Goal: Answer question/provide support: Participate in discussion

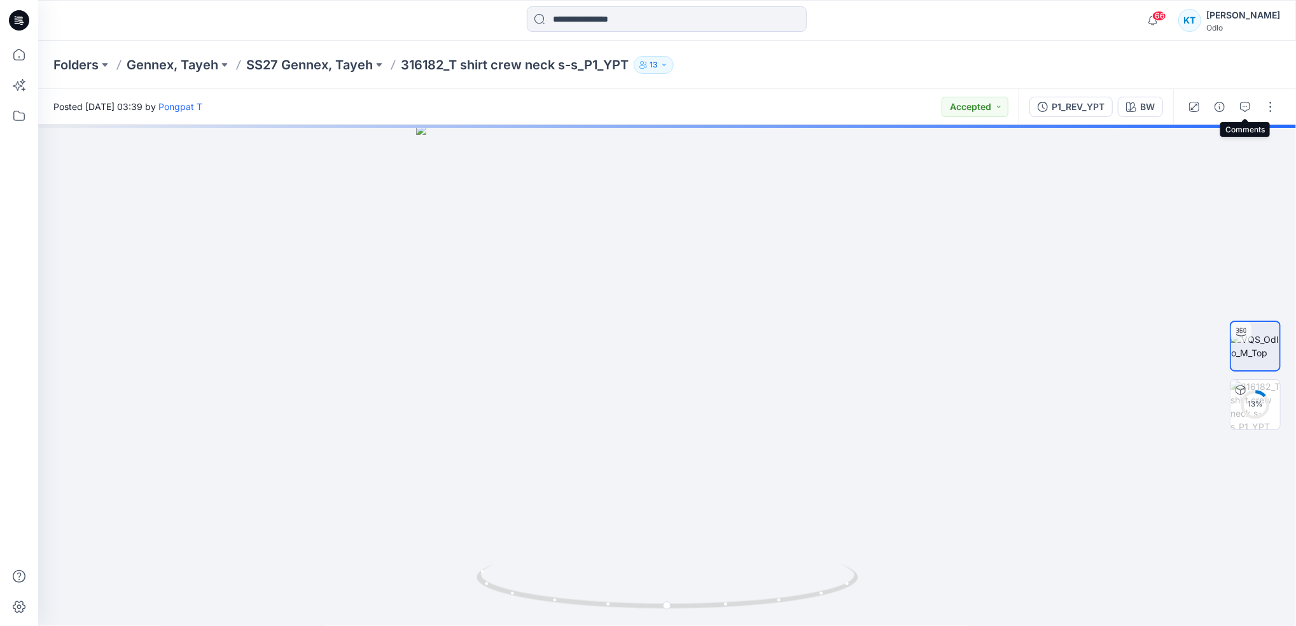
click at [1247, 108] on icon "button" at bounding box center [1245, 107] width 10 height 10
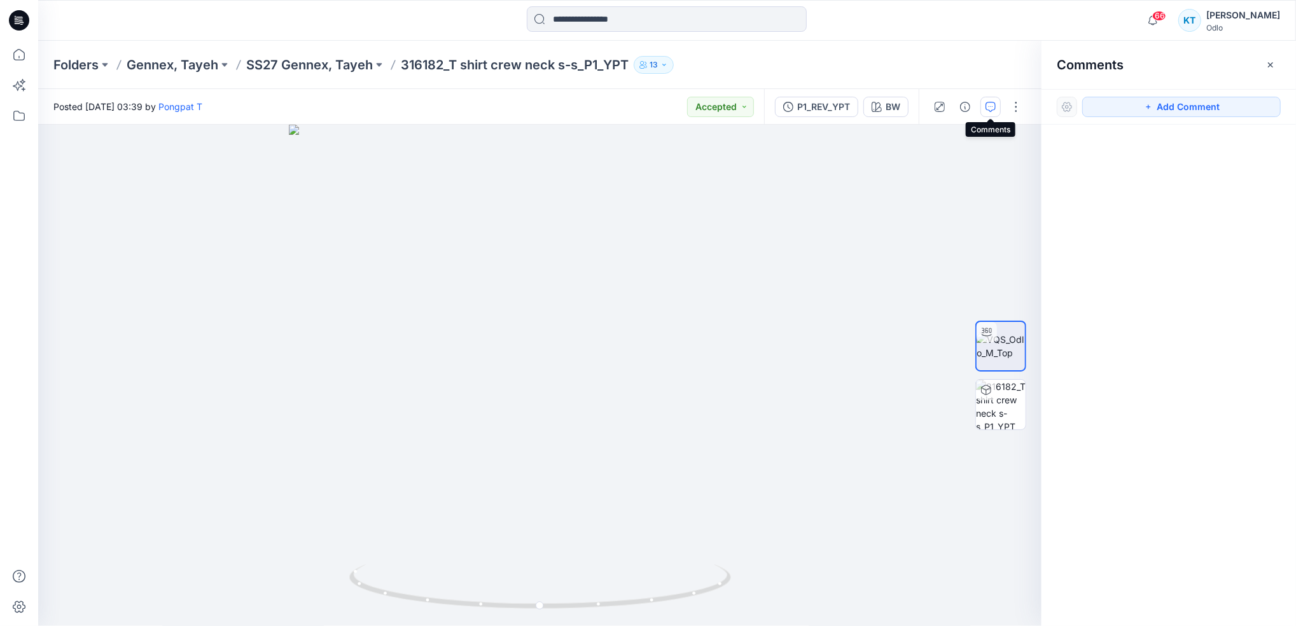
click at [985, 104] on icon "button" at bounding box center [990, 107] width 10 height 10
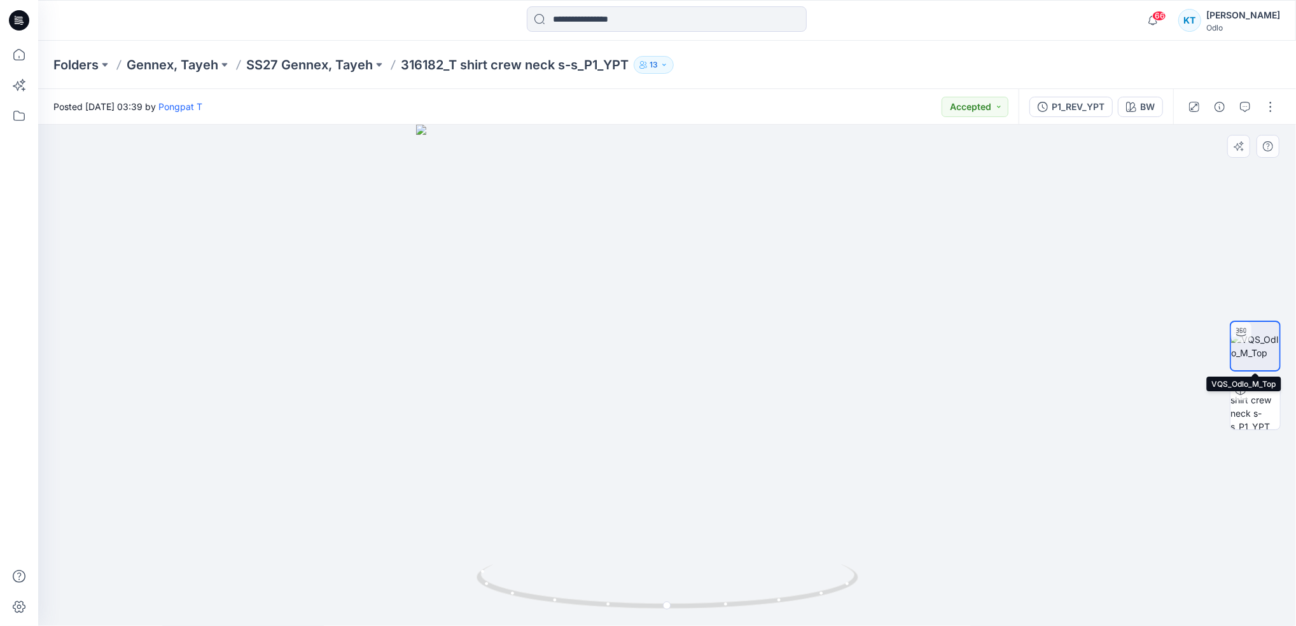
click at [1248, 345] on img at bounding box center [1255, 346] width 48 height 27
click at [1257, 402] on img at bounding box center [1255, 405] width 50 height 50
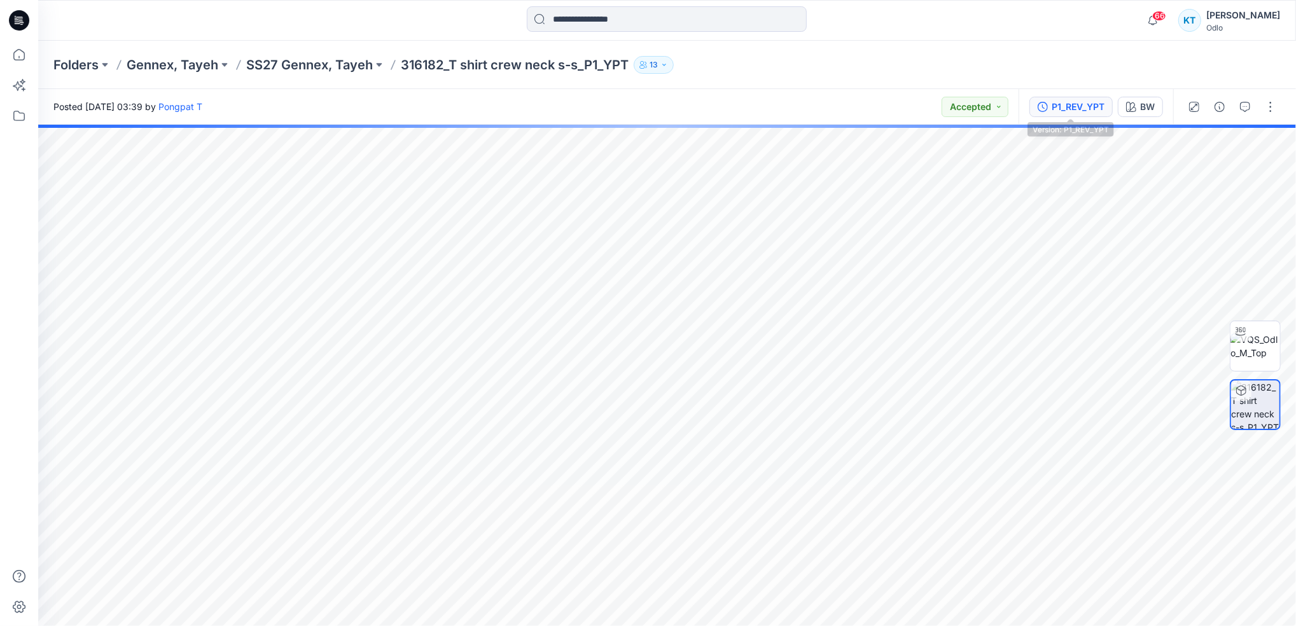
click at [1088, 113] on div "P1_REV_YPT" at bounding box center [1077, 107] width 53 height 14
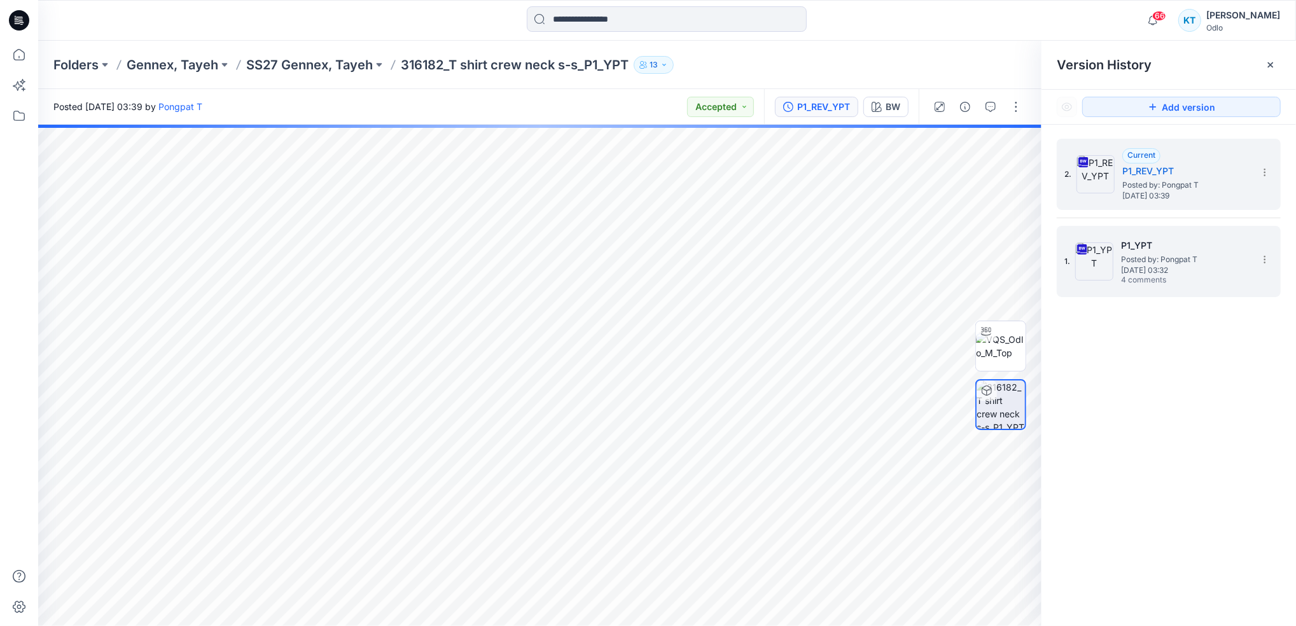
click at [1176, 253] on span "Posted by: Pongpat T" at bounding box center [1184, 259] width 127 height 13
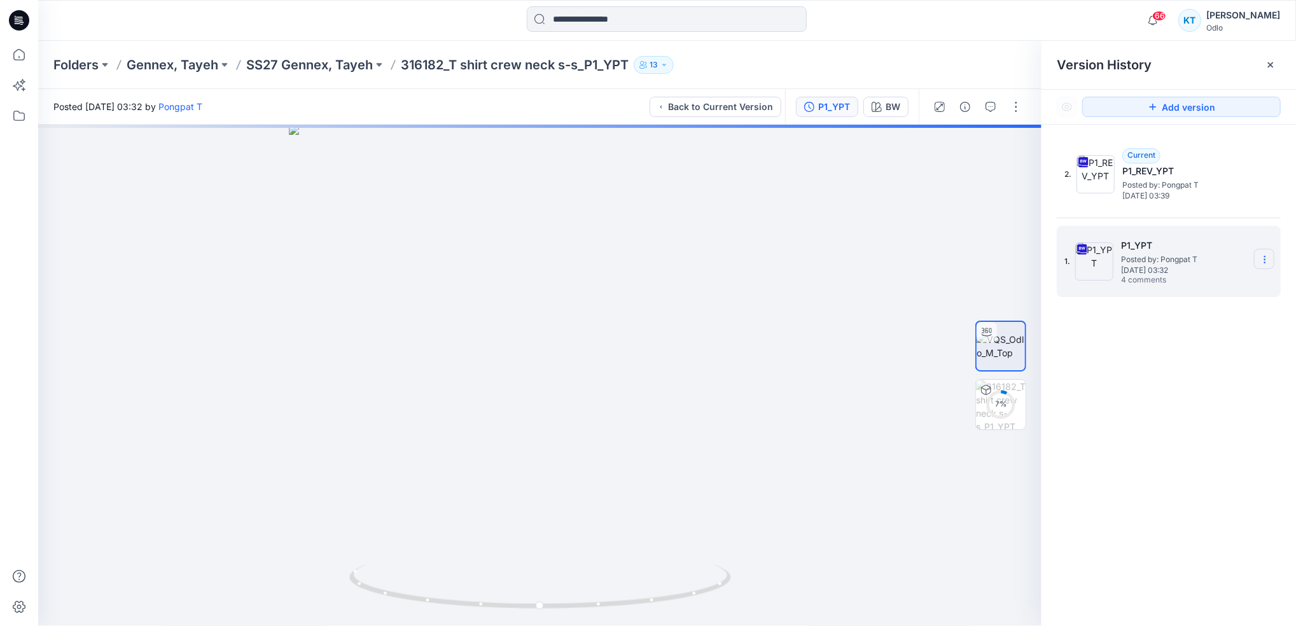
click at [1265, 261] on icon at bounding box center [1264, 259] width 10 height 10
click at [1142, 497] on div "2. Current P1_REV_YPT Posted by: Pongpat T [DATE] 03:39 1. P1_YPT Posted by: Po…" at bounding box center [1168, 385] width 254 height 520
click at [990, 101] on button "button" at bounding box center [990, 107] width 20 height 20
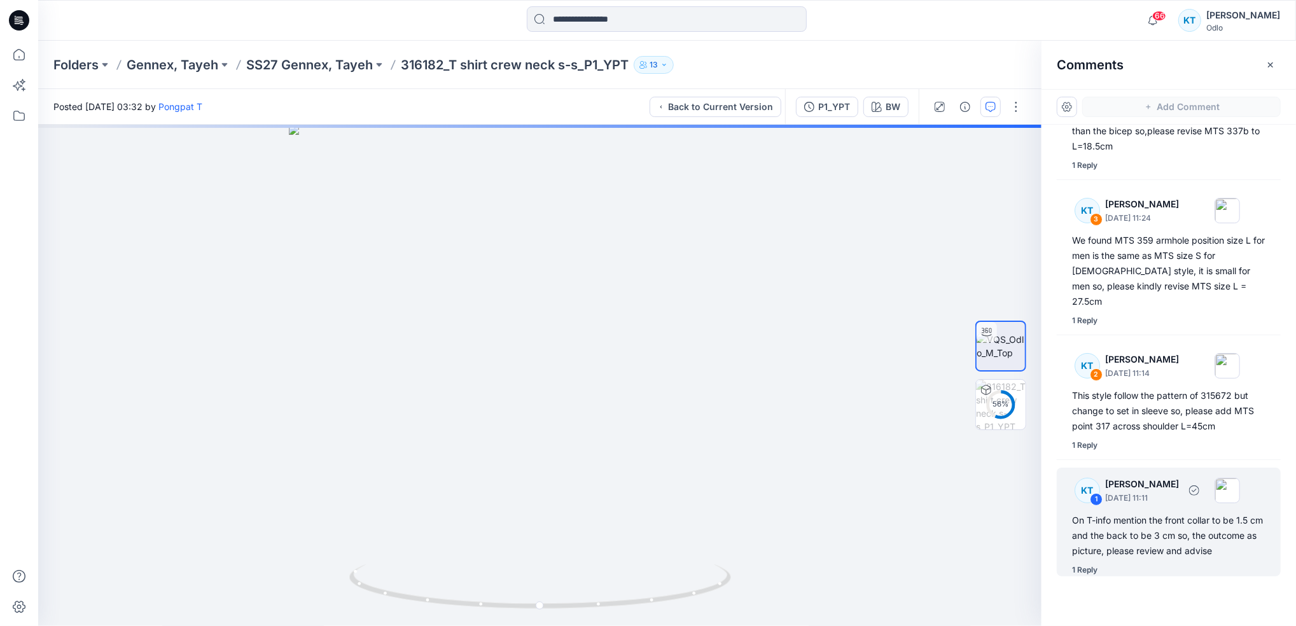
scroll to position [104, 0]
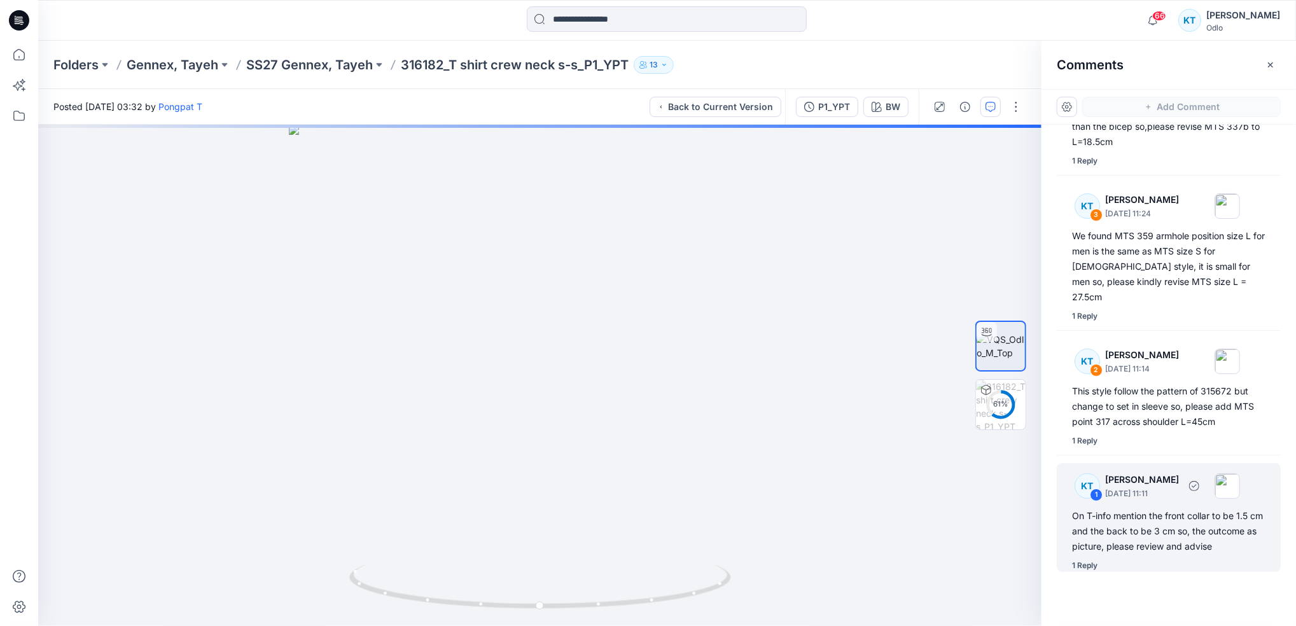
click at [1093, 562] on div "1 Reply" at bounding box center [1084, 565] width 25 height 13
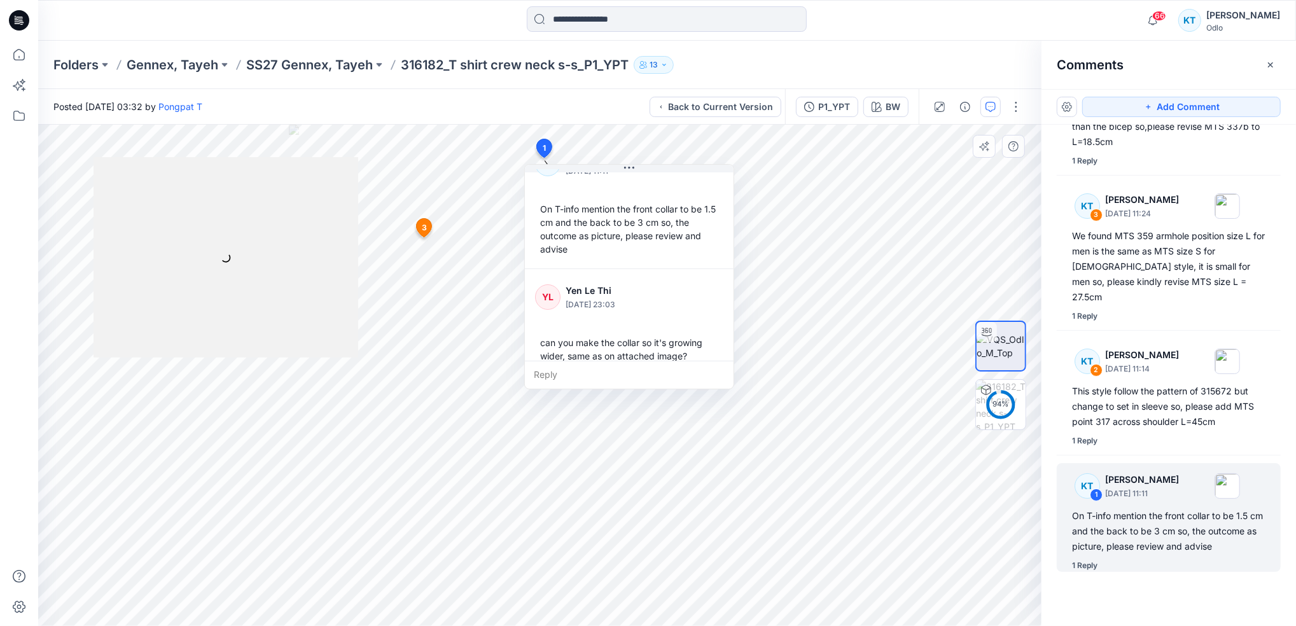
scroll to position [48, 0]
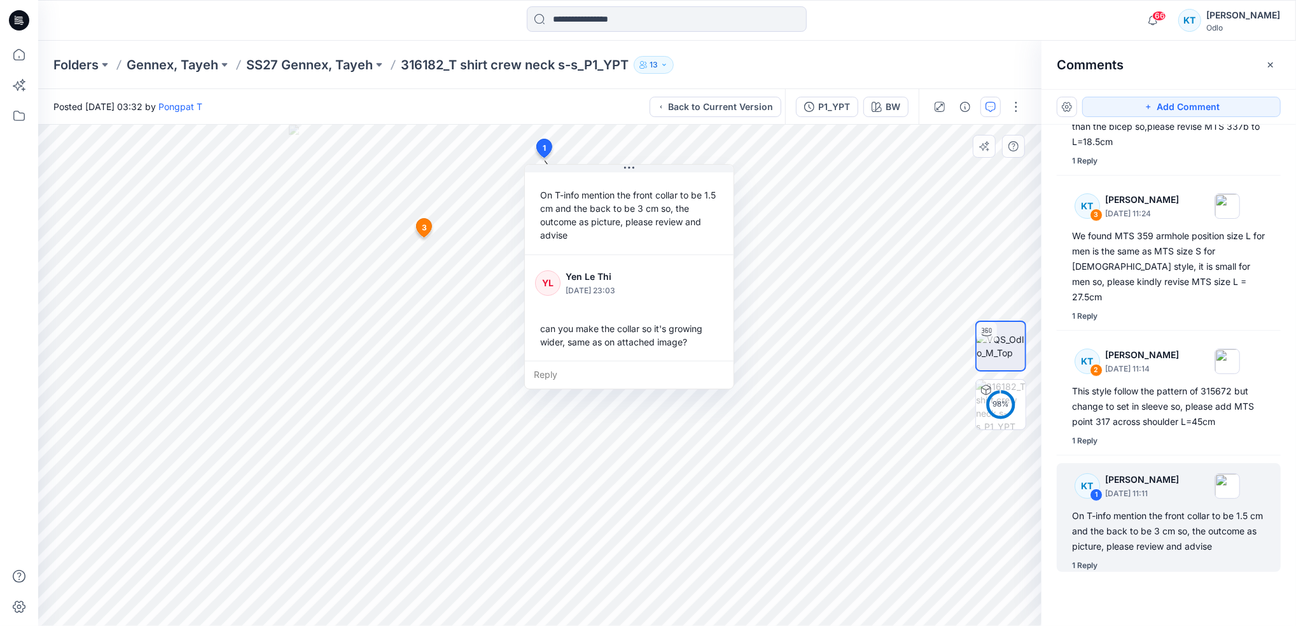
click at [544, 375] on div "Reply" at bounding box center [629, 375] width 209 height 28
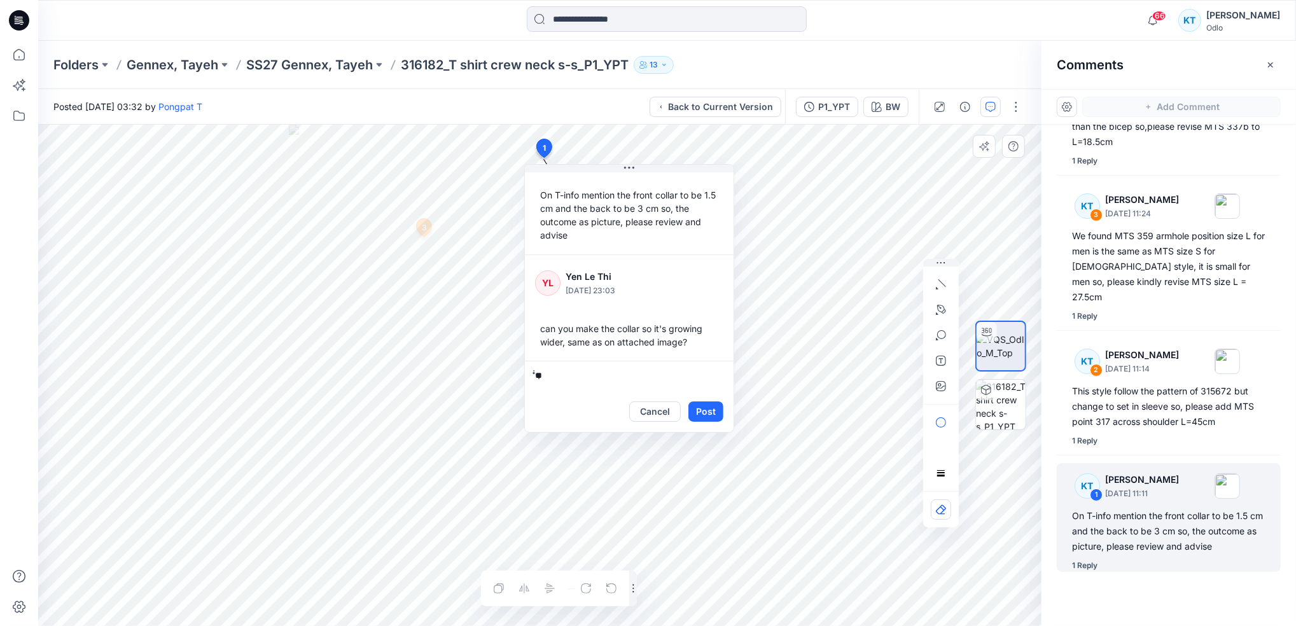
type textarea "*"
drag, startPoint x: 570, startPoint y: 382, endPoint x: 613, endPoint y: 392, distance: 44.3
click at [613, 392] on div "**********" at bounding box center [629, 396] width 209 height 71
click at [593, 375] on textarea "**********" at bounding box center [629, 376] width 209 height 31
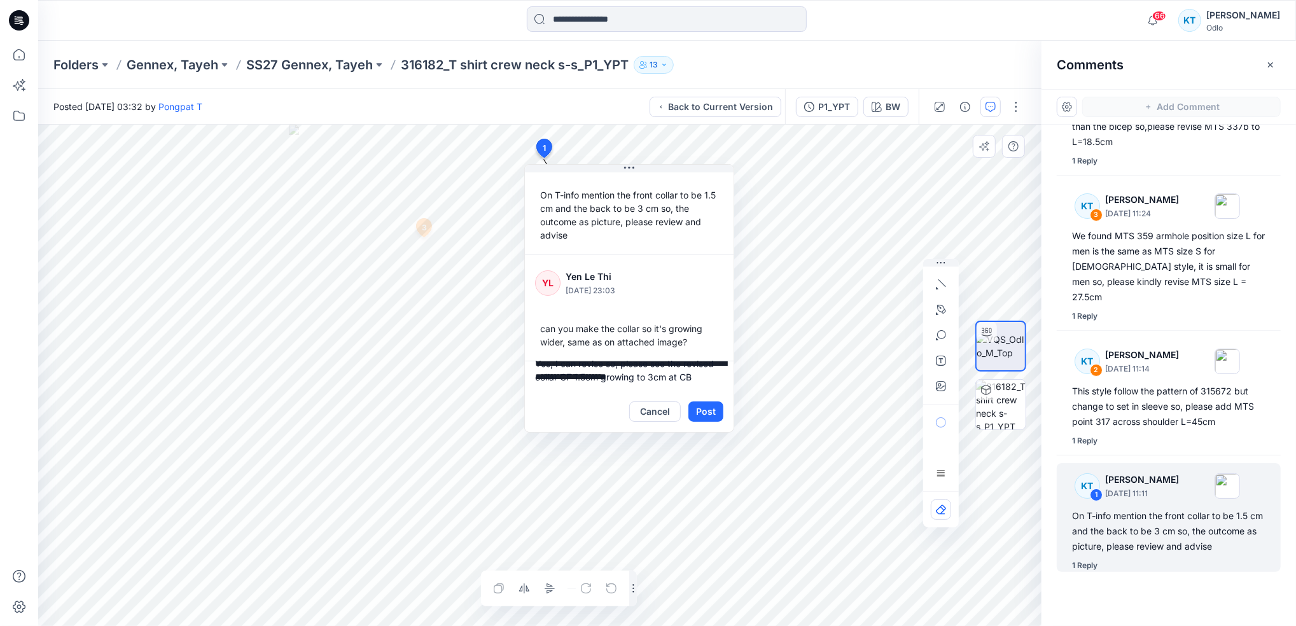
click at [593, 371] on textarea "**********" at bounding box center [629, 376] width 209 height 31
click at [594, 382] on textarea "**********" at bounding box center [629, 376] width 209 height 31
type textarea "**********"
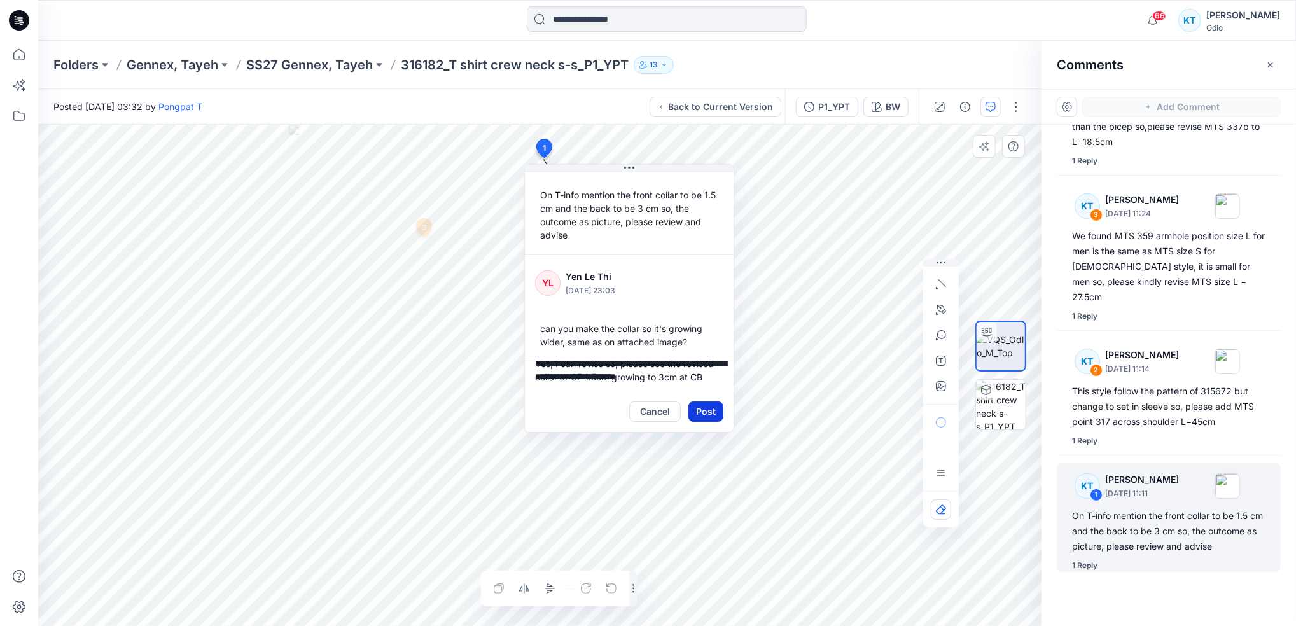
click at [710, 413] on button "Post" at bounding box center [705, 411] width 35 height 20
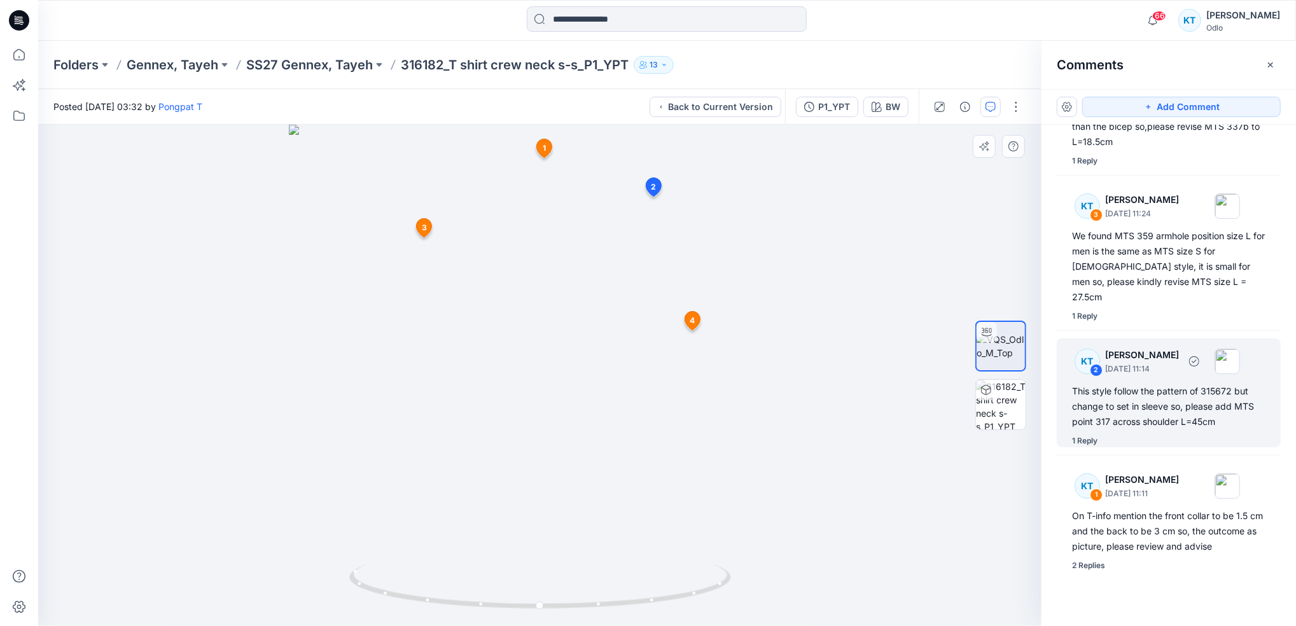
scroll to position [0, 0]
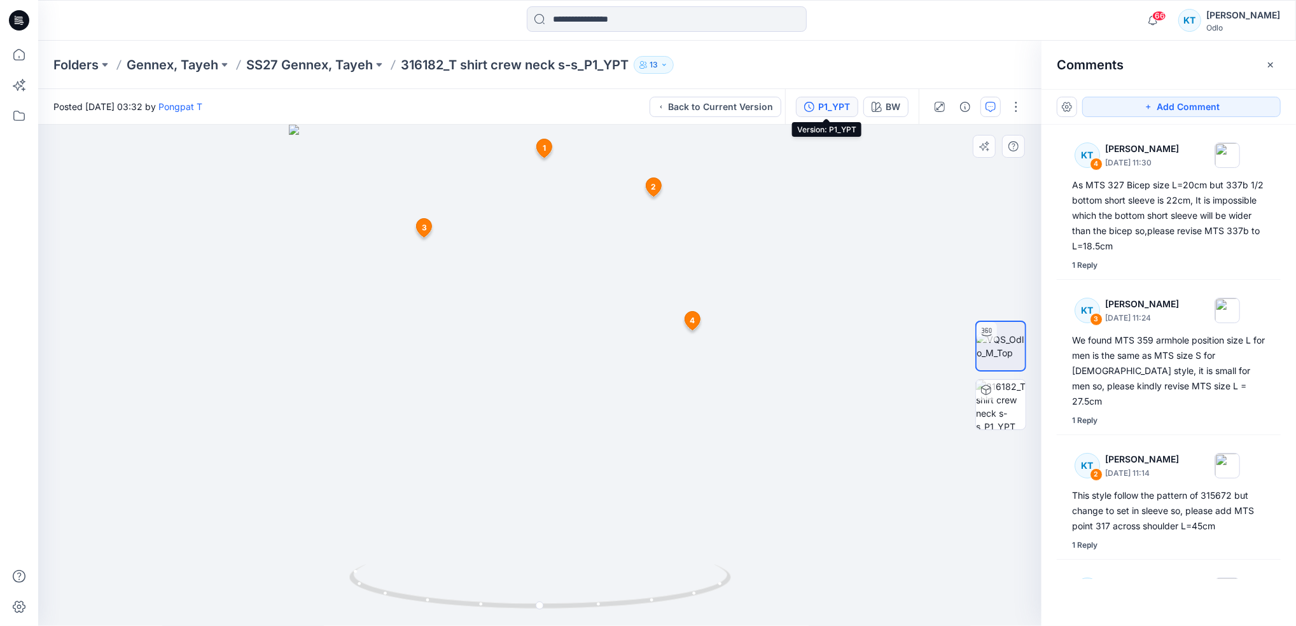
click at [820, 109] on div "P1_YPT" at bounding box center [834, 107] width 32 height 14
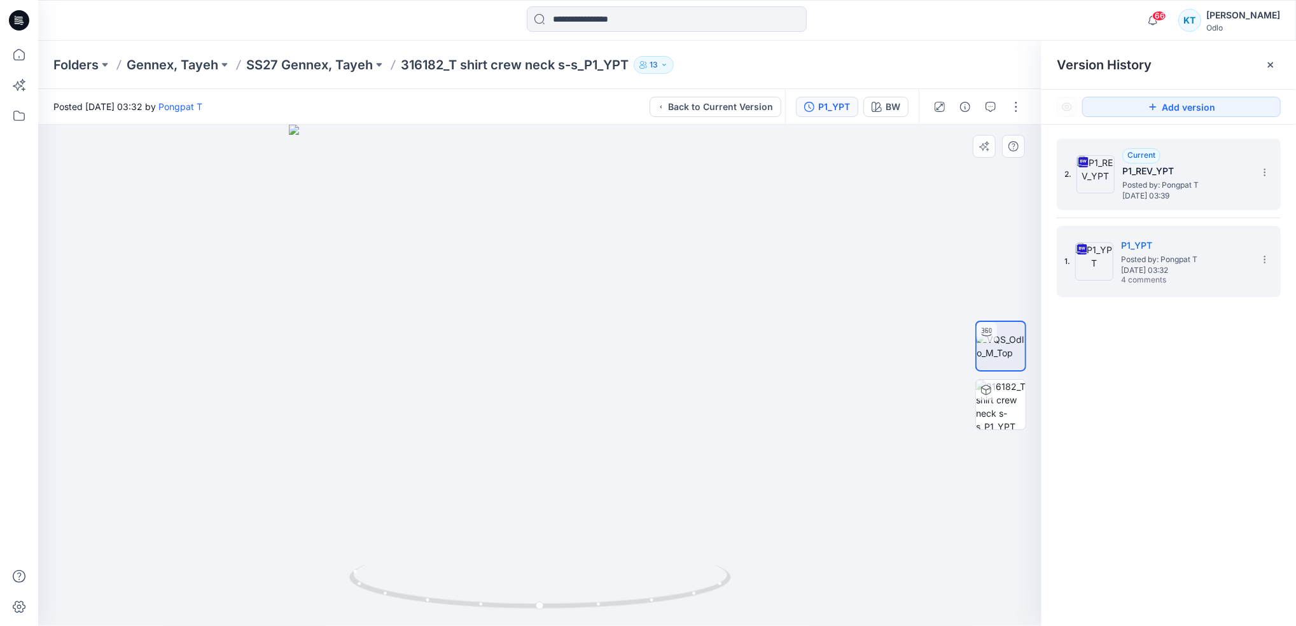
click at [1163, 185] on span "Posted by: Pongpat T" at bounding box center [1185, 185] width 127 height 13
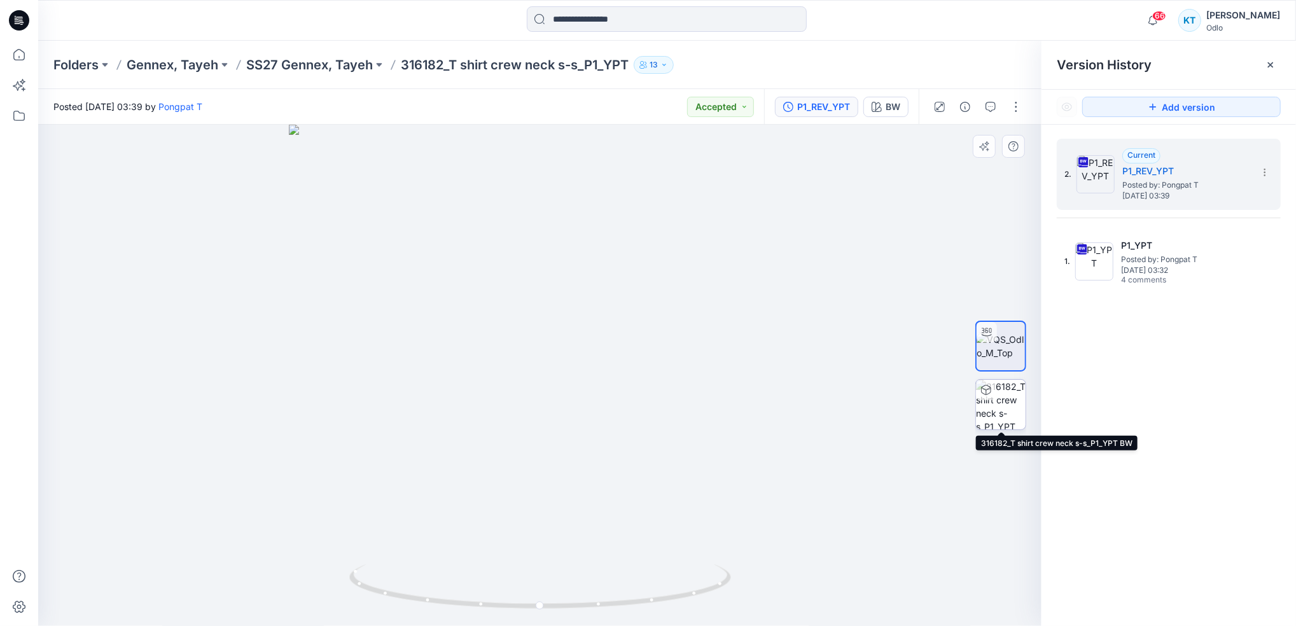
click at [993, 402] on img at bounding box center [1001, 405] width 50 height 50
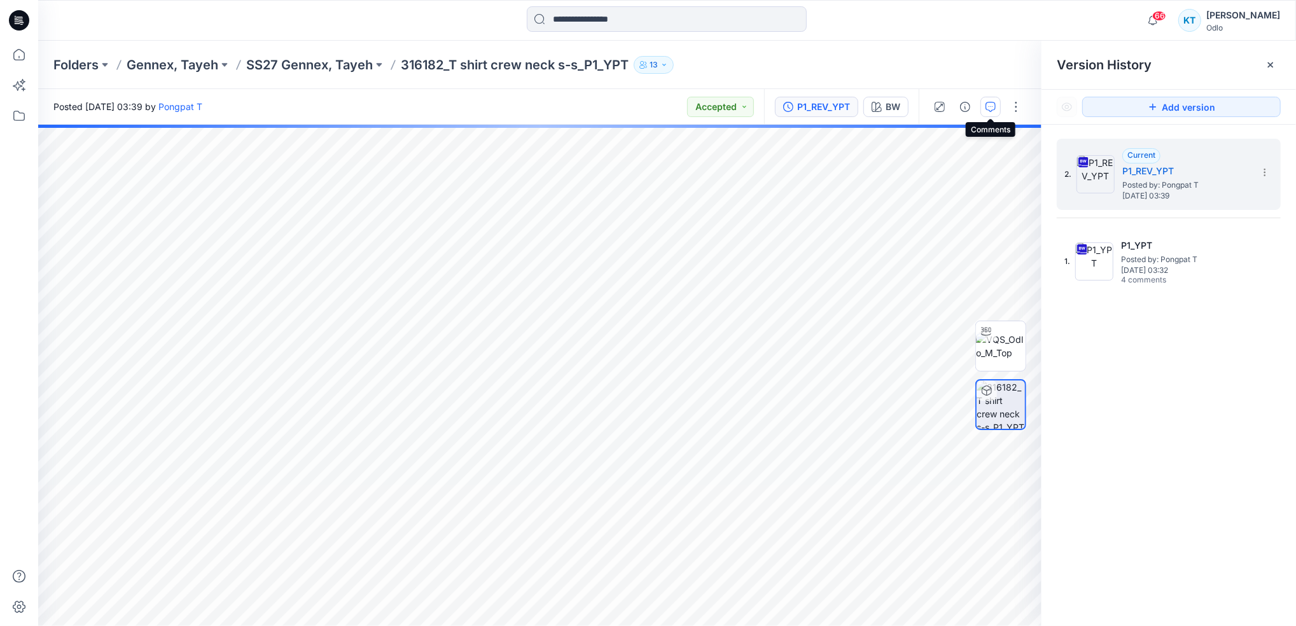
click at [985, 110] on icon "button" at bounding box center [990, 107] width 10 height 10
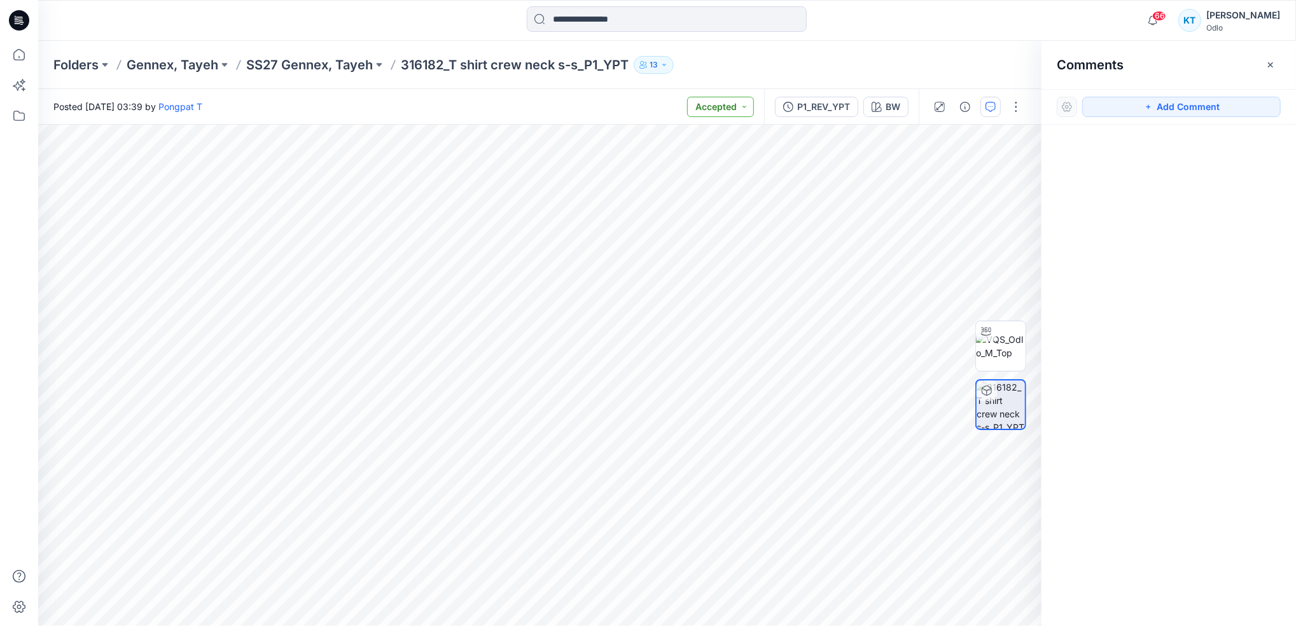
click at [744, 114] on button "Accepted" at bounding box center [720, 107] width 67 height 20
click at [692, 223] on p "Awaiting Approval" at bounding box center [700, 222] width 71 height 17
click at [1147, 109] on icon "button" at bounding box center [1148, 107] width 10 height 10
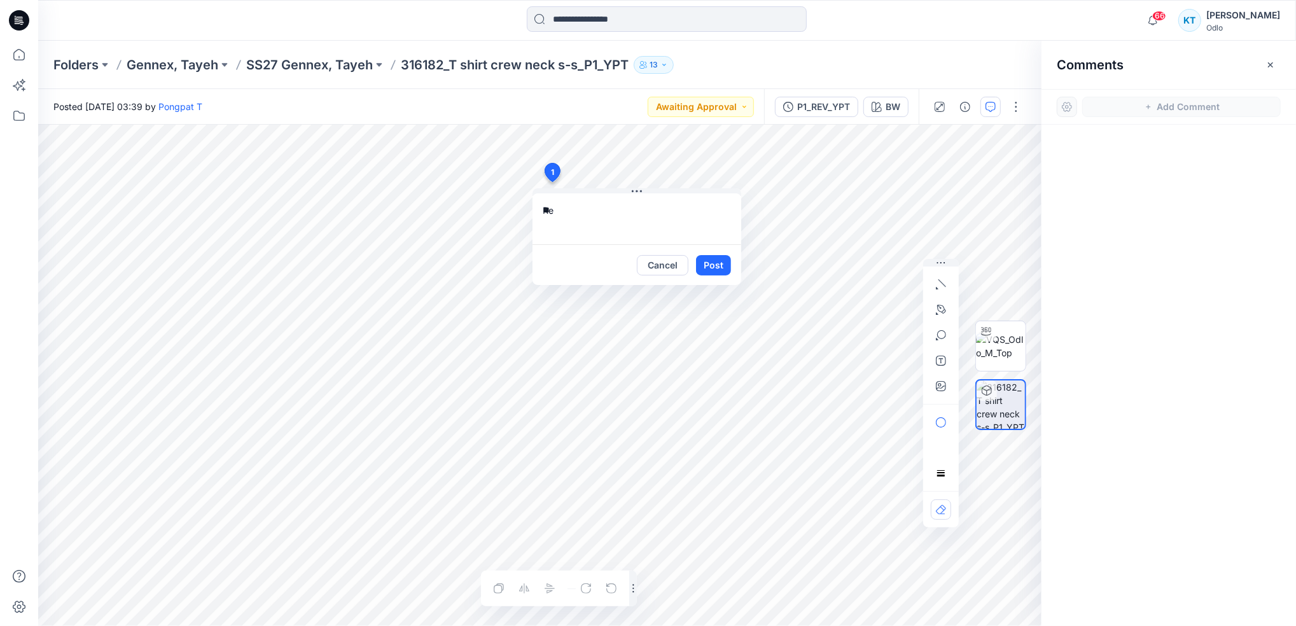
type textarea "*"
drag, startPoint x: 601, startPoint y: 223, endPoint x: 583, endPoint y: 224, distance: 18.5
click at [583, 224] on textarea "**********" at bounding box center [636, 218] width 209 height 51
type textarea "**********"
click at [714, 268] on button "Post" at bounding box center [713, 265] width 35 height 20
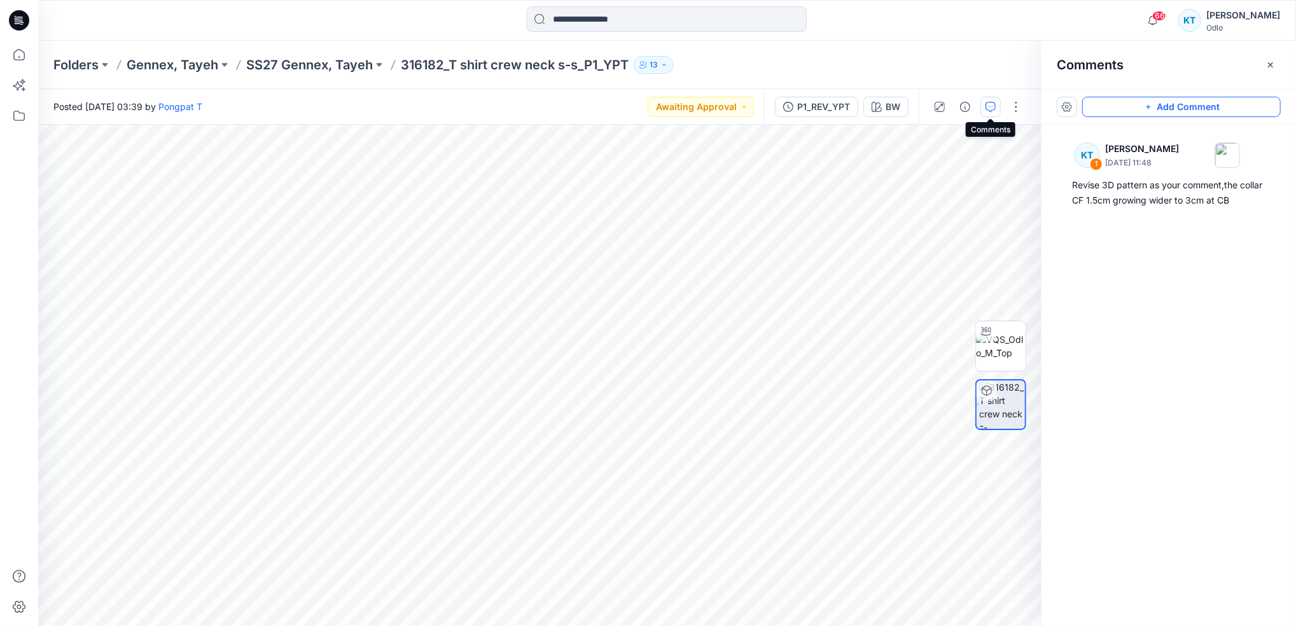
click at [989, 109] on icon "button" at bounding box center [990, 107] width 10 height 10
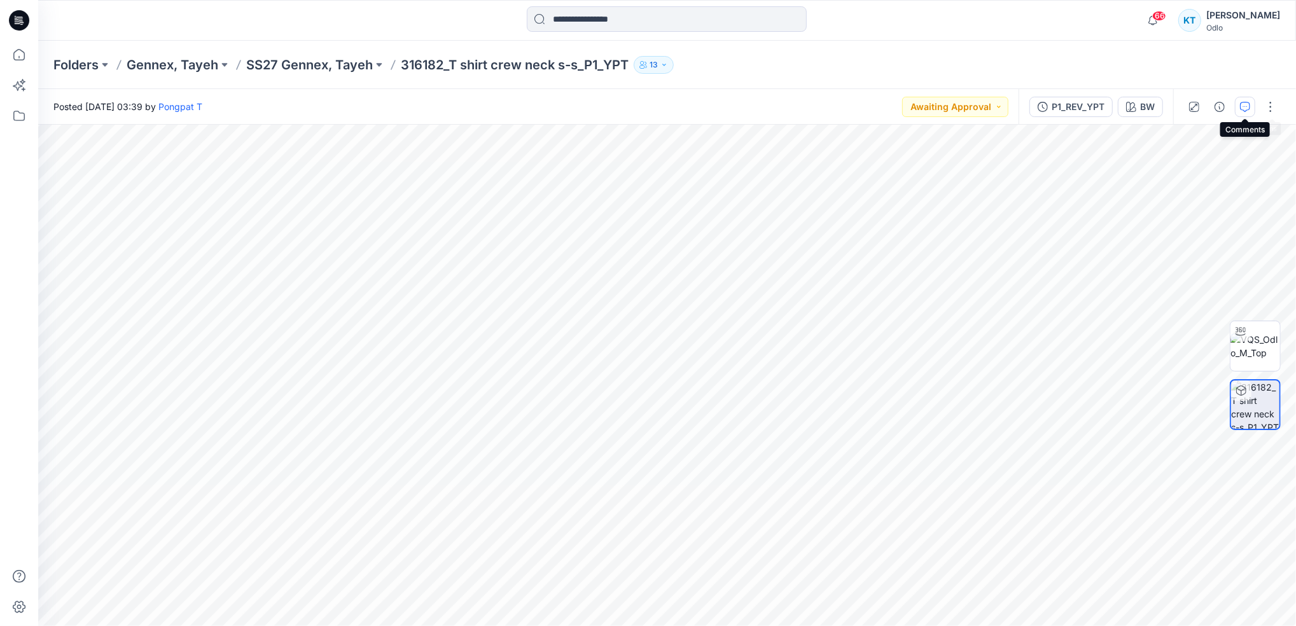
click at [1247, 109] on icon "button" at bounding box center [1245, 107] width 10 height 10
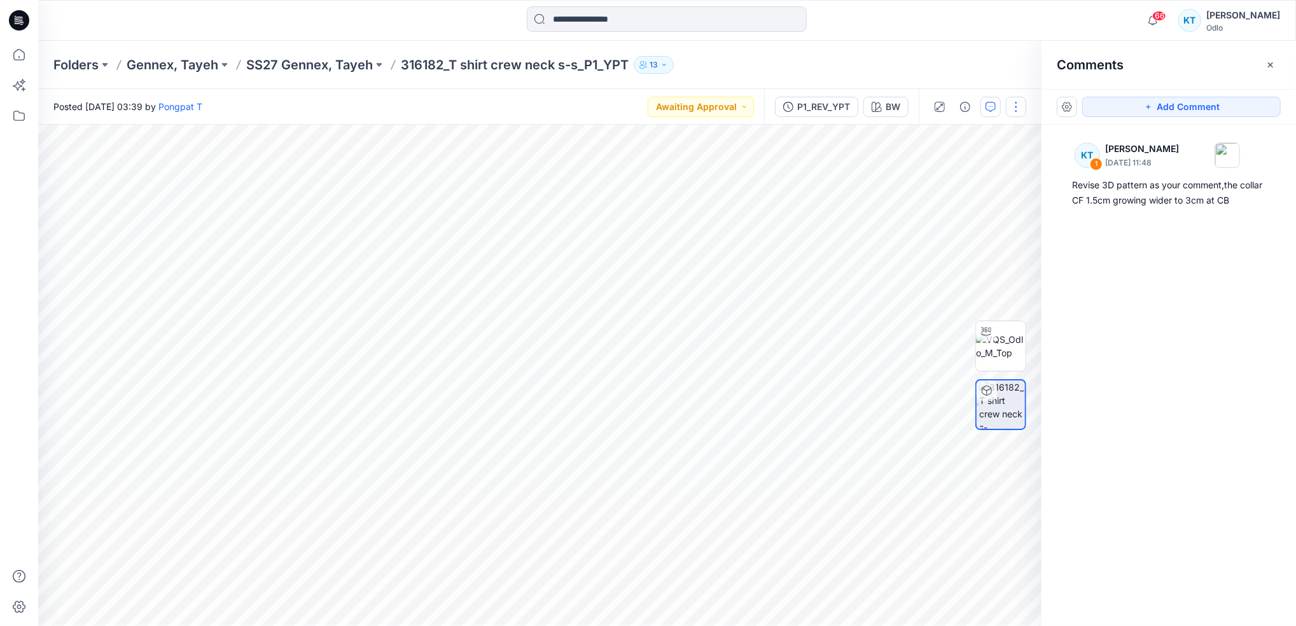
click at [1014, 111] on button "button" at bounding box center [1016, 107] width 20 height 20
click at [998, 405] on img at bounding box center [1002, 404] width 46 height 48
click at [18, 611] on icon at bounding box center [19, 607] width 13 height 12
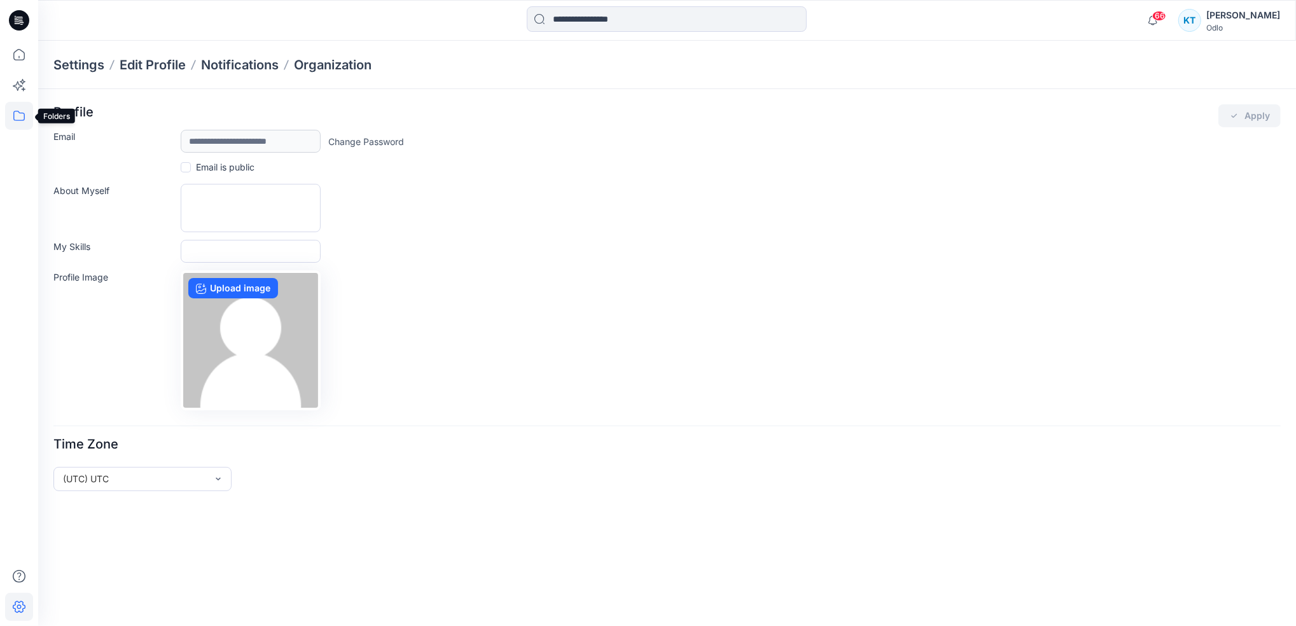
click at [22, 116] on icon at bounding box center [19, 116] width 28 height 28
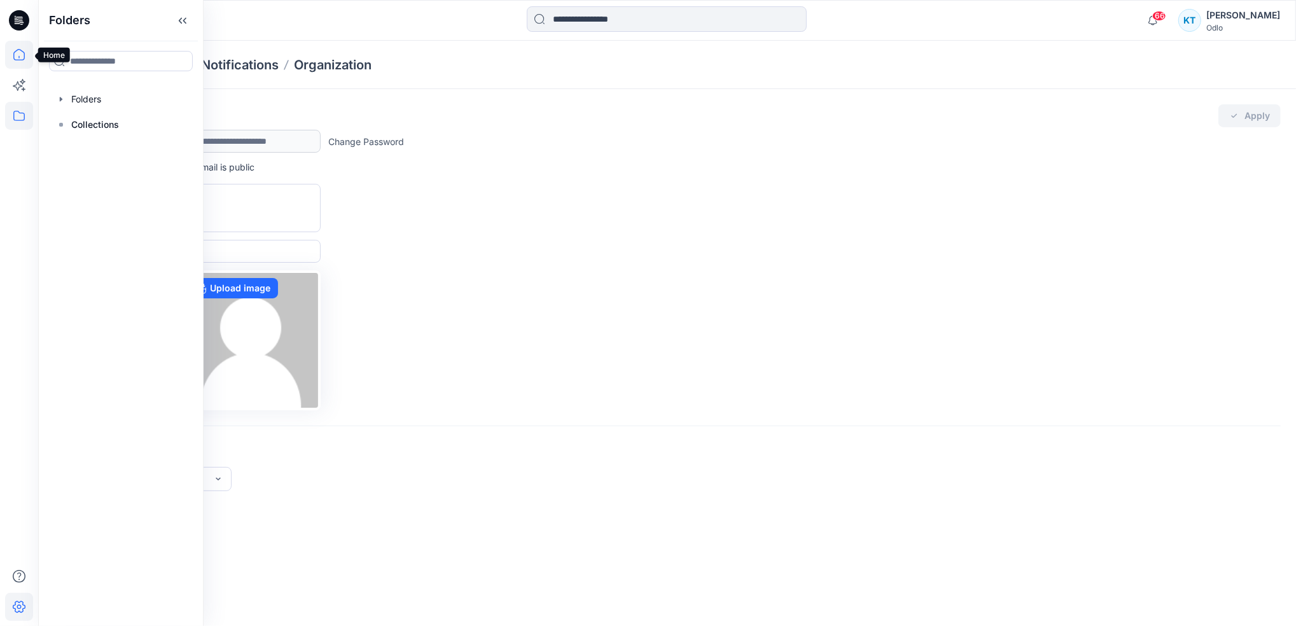
click at [23, 58] on icon at bounding box center [19, 55] width 28 height 28
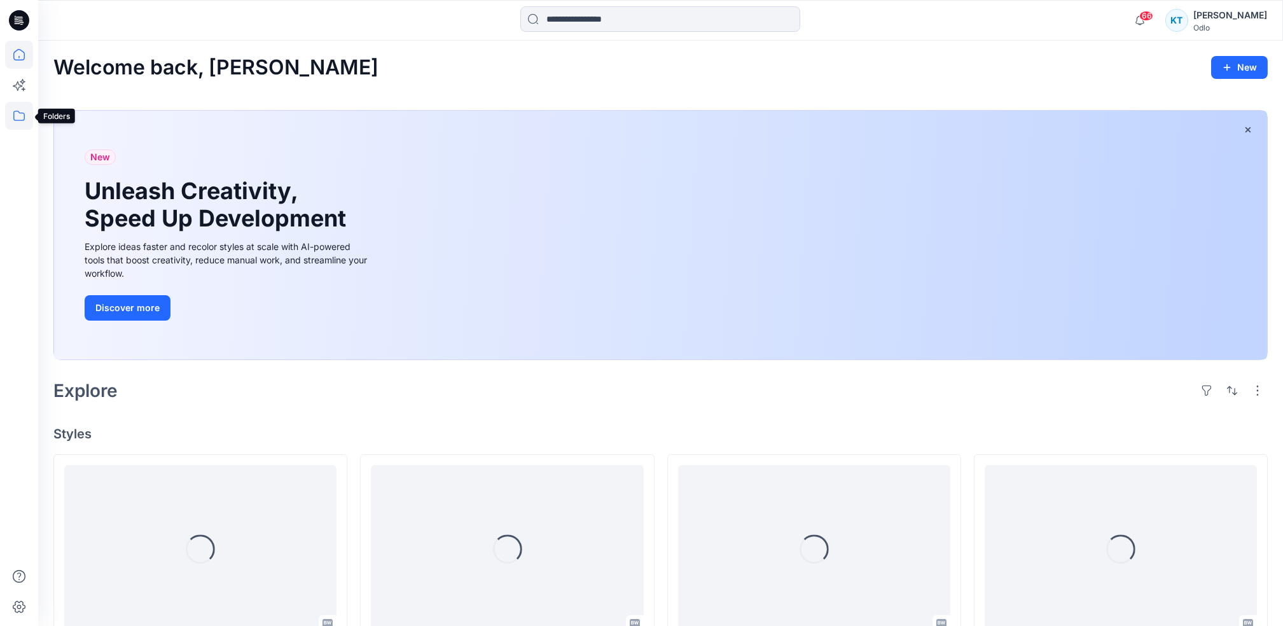
click at [22, 114] on icon at bounding box center [19, 116] width 28 height 28
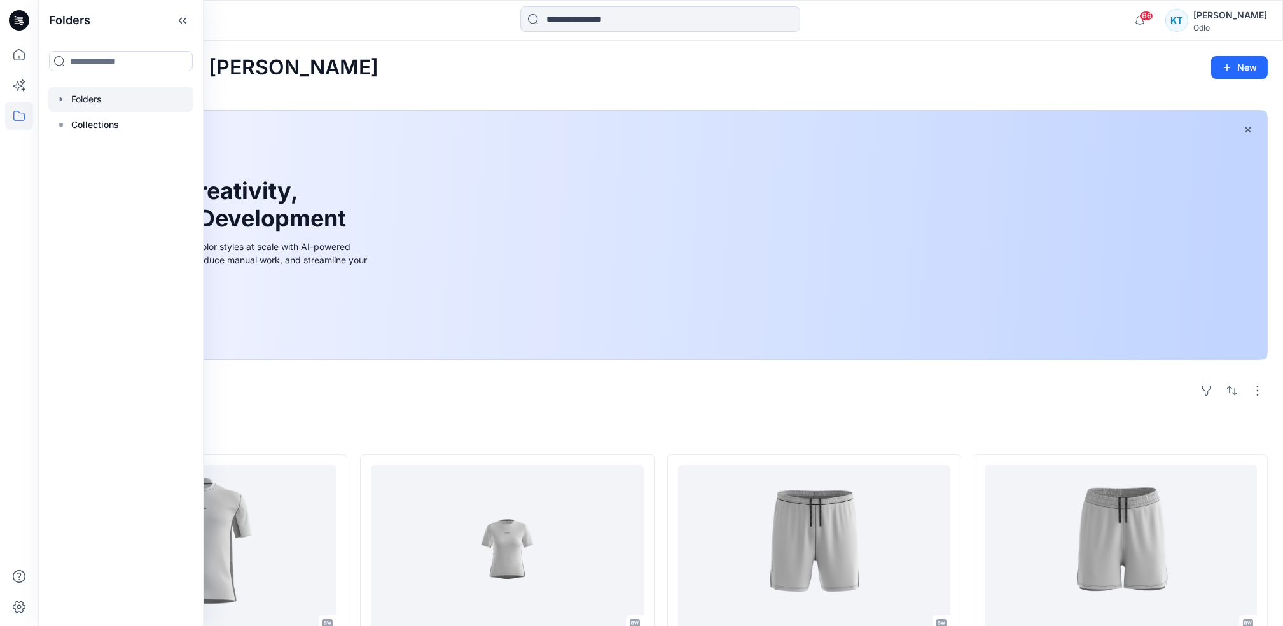
click at [87, 97] on div at bounding box center [120, 99] width 145 height 25
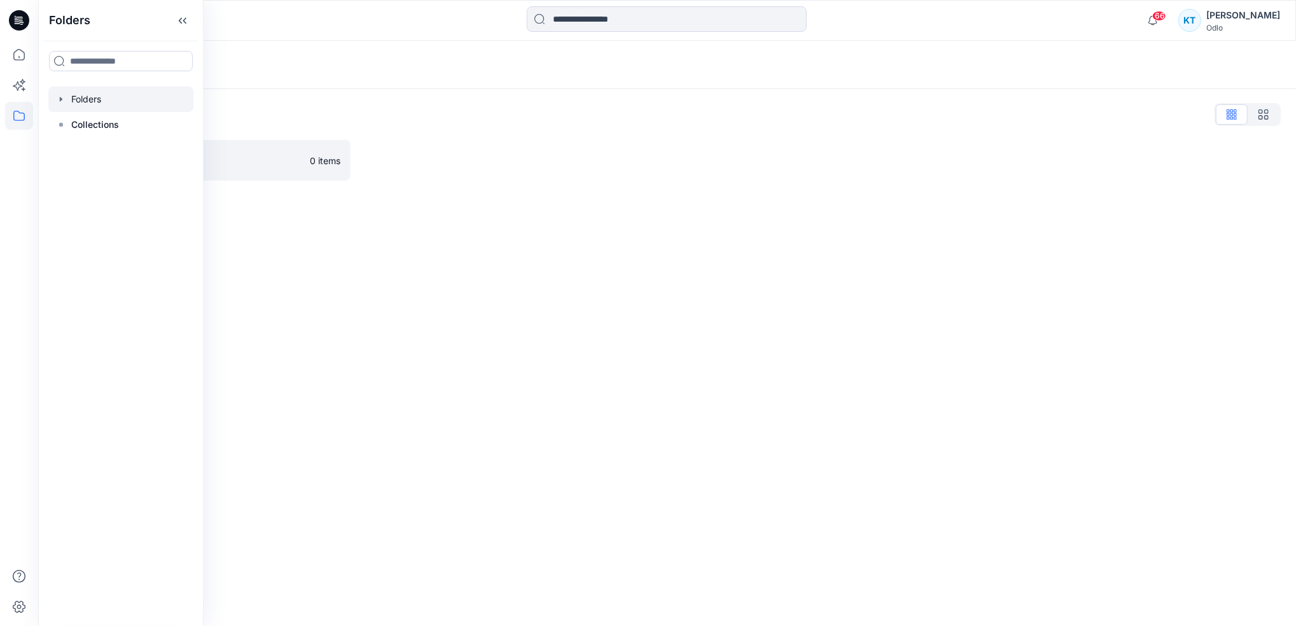
click at [77, 97] on div at bounding box center [120, 99] width 145 height 25
click at [60, 102] on icon "button" at bounding box center [61, 99] width 10 height 10
click at [116, 131] on div at bounding box center [120, 124] width 145 height 25
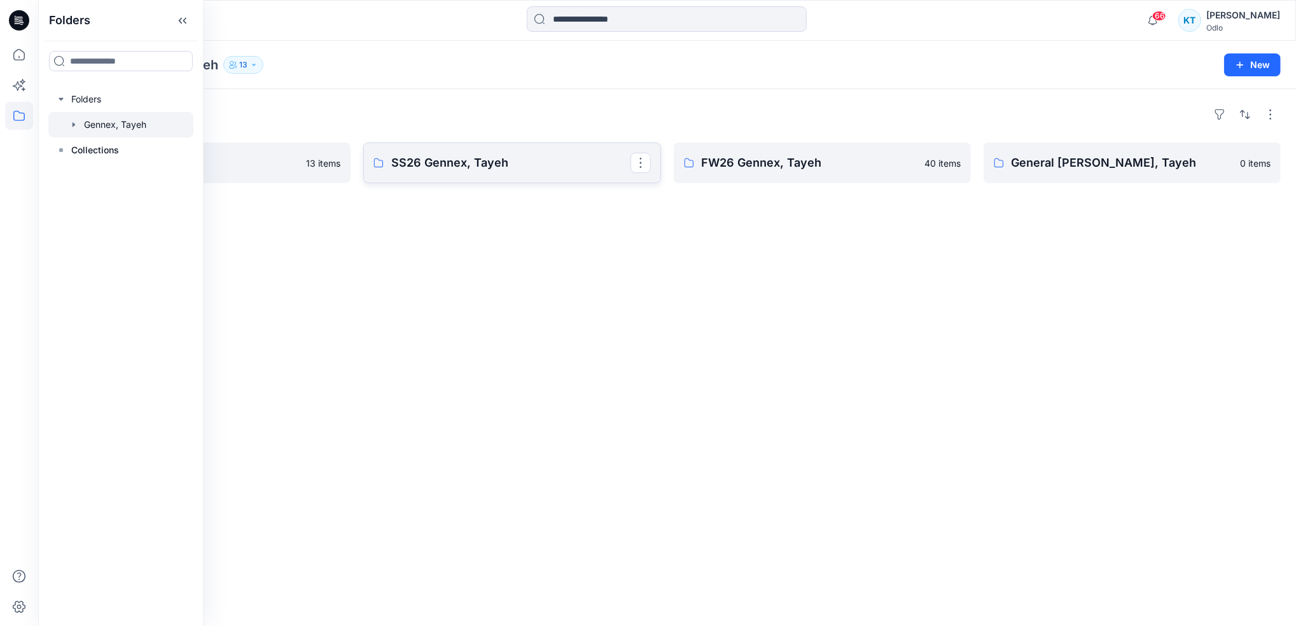
click at [446, 162] on p "SS26 Gennex, Tayeh" at bounding box center [510, 163] width 239 height 18
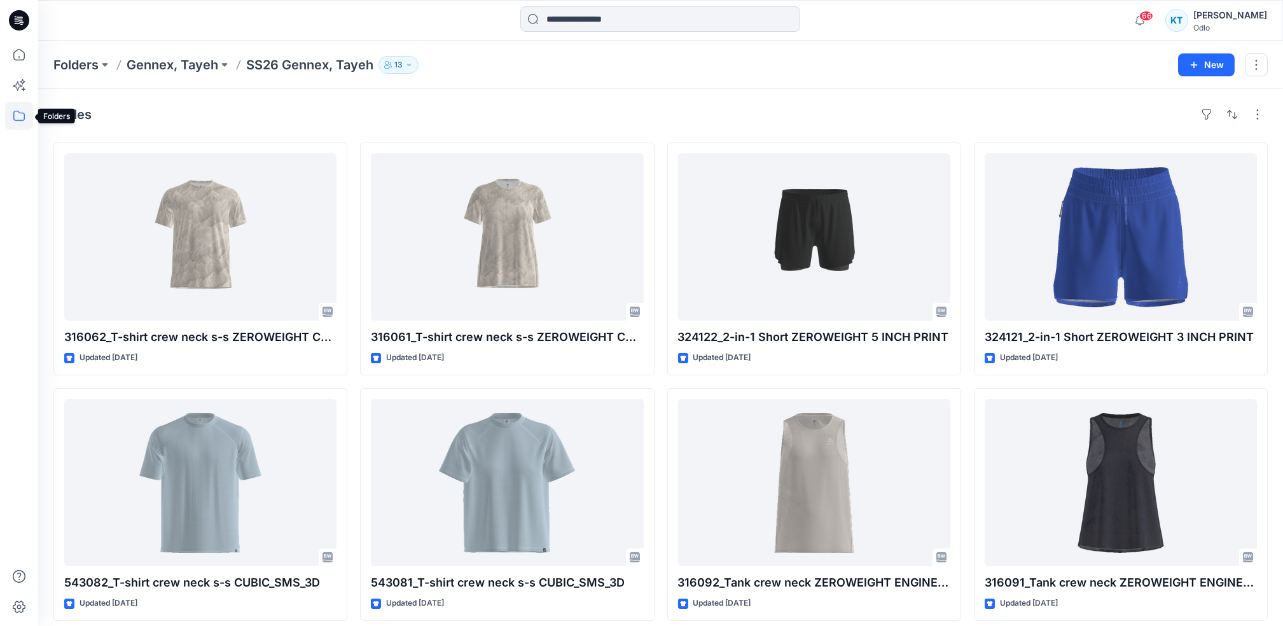
click at [11, 111] on icon at bounding box center [19, 116] width 28 height 28
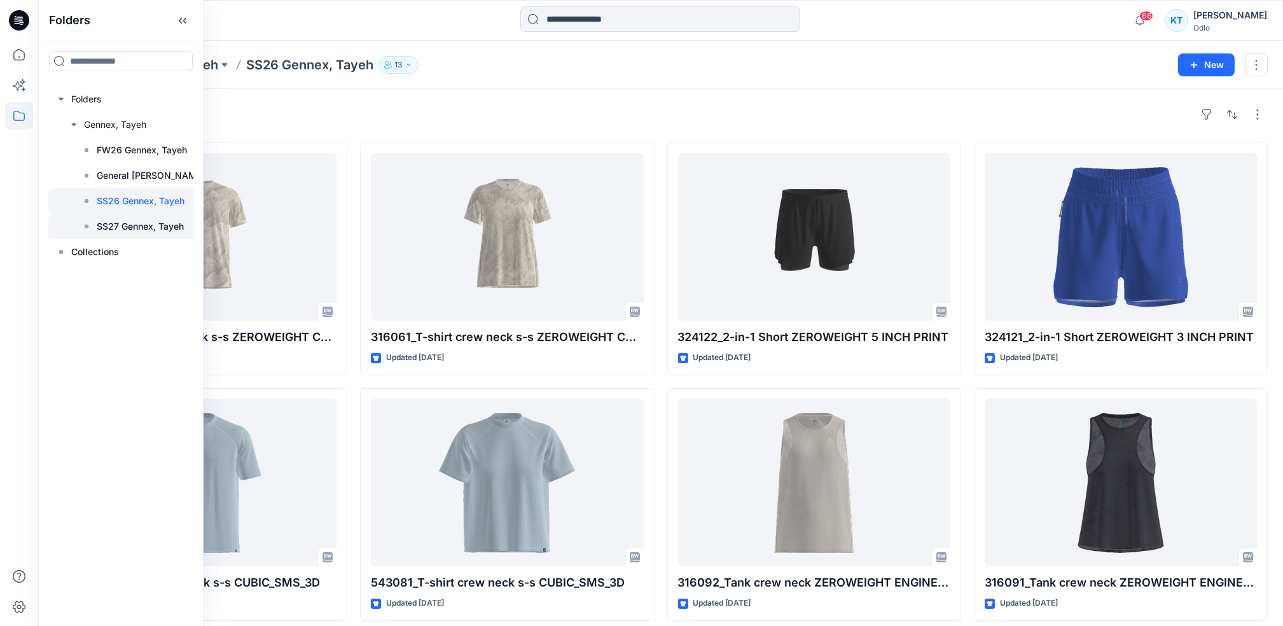
click at [119, 225] on p "SS27 Gennex, Tayeh" at bounding box center [140, 226] width 87 height 15
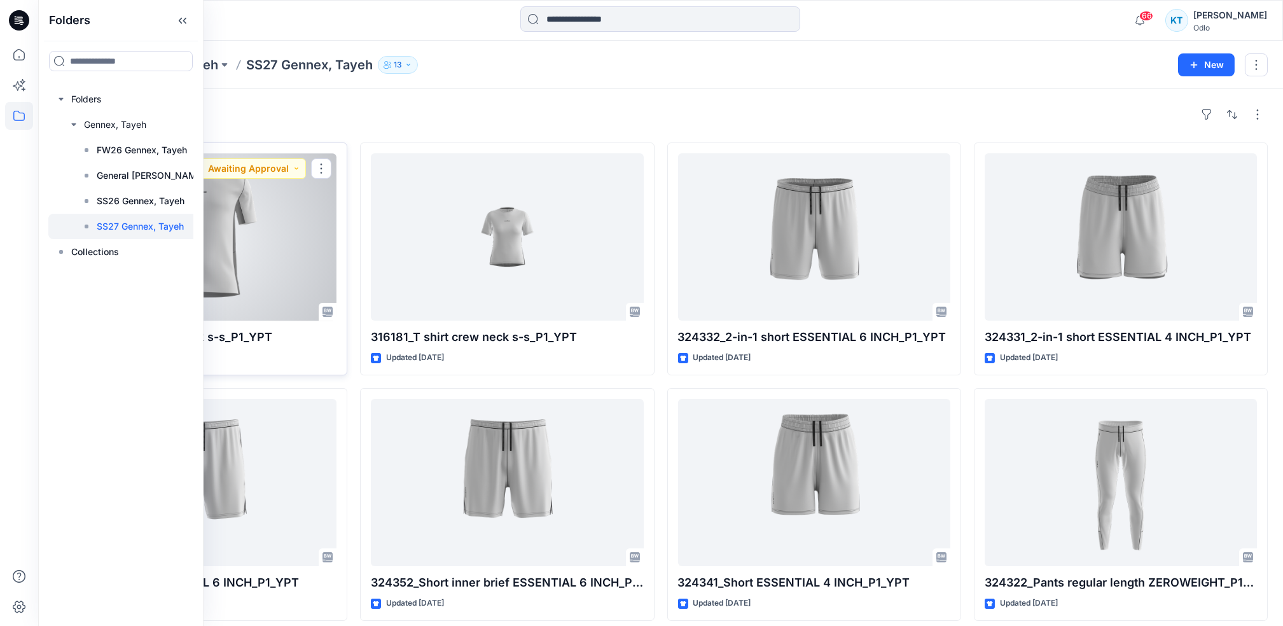
click at [260, 253] on div at bounding box center [200, 236] width 272 height 167
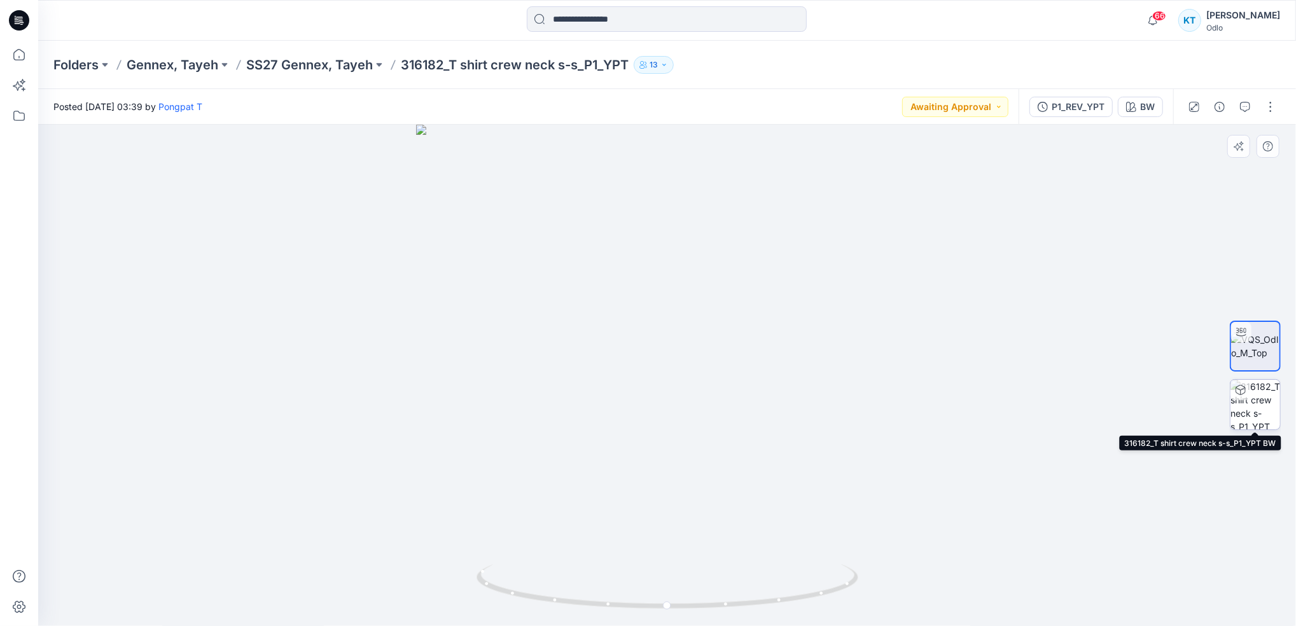
click at [1266, 408] on img at bounding box center [1255, 405] width 50 height 50
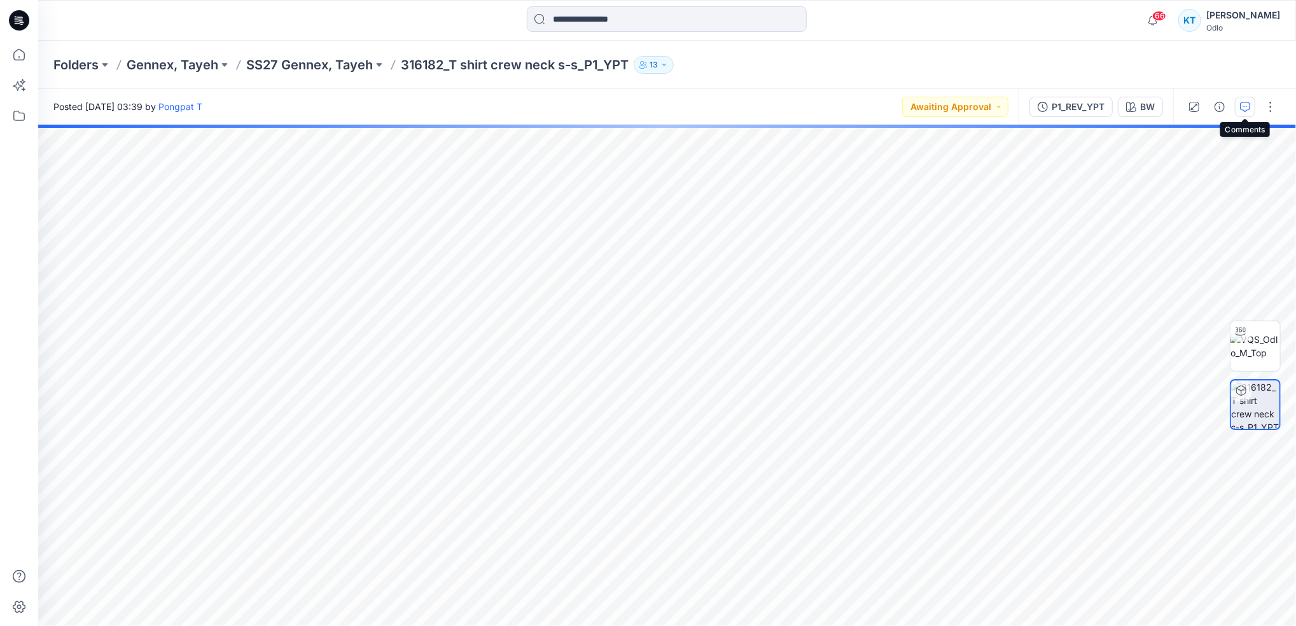
click at [1251, 104] on button "button" at bounding box center [1245, 107] width 20 height 20
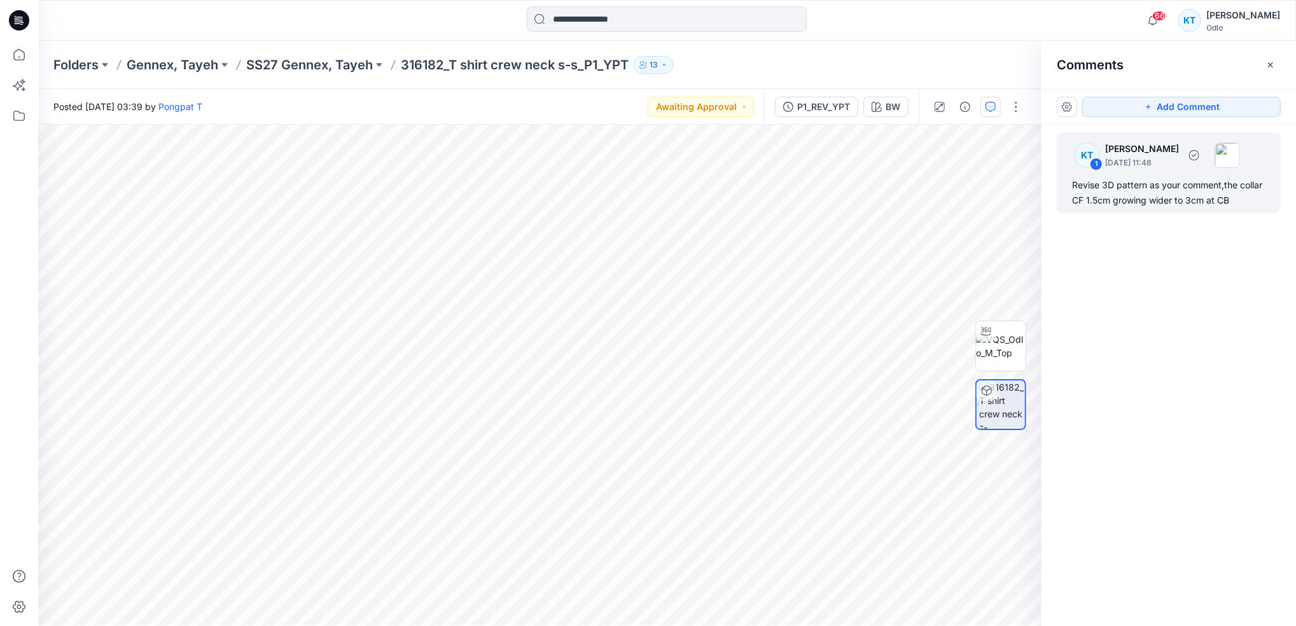
click at [1155, 193] on div "Revise 3D pattern as your comment,the collar CF 1.5cm growing wider to 3cm at CB" at bounding box center [1168, 192] width 193 height 31
drag, startPoint x: 674, startPoint y: 211, endPoint x: 750, endPoint y: 183, distance: 80.7
click at [750, 183] on div at bounding box center [744, 194] width 23 height 35
drag, startPoint x: 695, startPoint y: 197, endPoint x: 707, endPoint y: 195, distance: 11.7
click at [707, 195] on div "[PERSON_NAME] [DATE] 11:48" at bounding box center [722, 211] width 163 height 35
